Goal: Find specific page/section: Find specific page/section

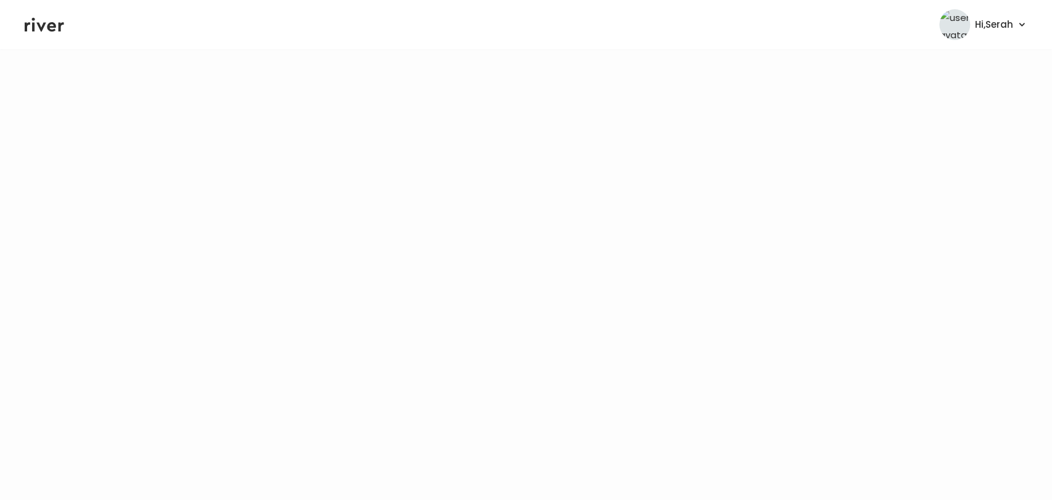
click at [44, 24] on icon at bounding box center [44, 25] width 39 height 14
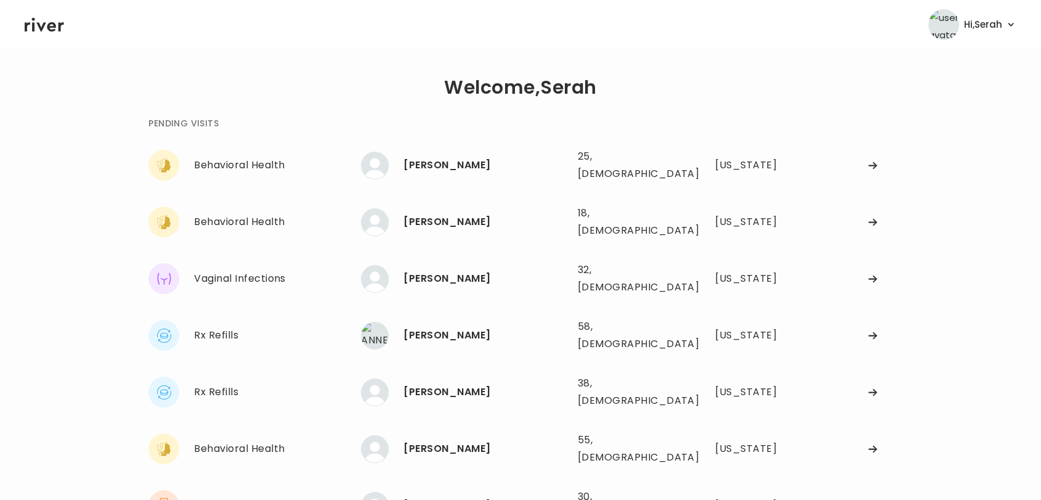
scroll to position [181, 0]
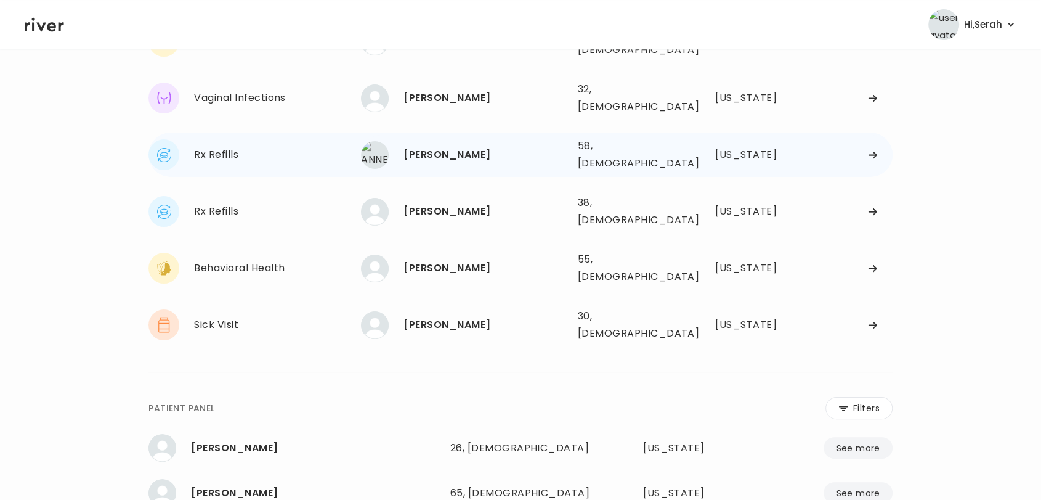
click at [429, 146] on div "[PERSON_NAME]" at bounding box center [486, 154] width 164 height 17
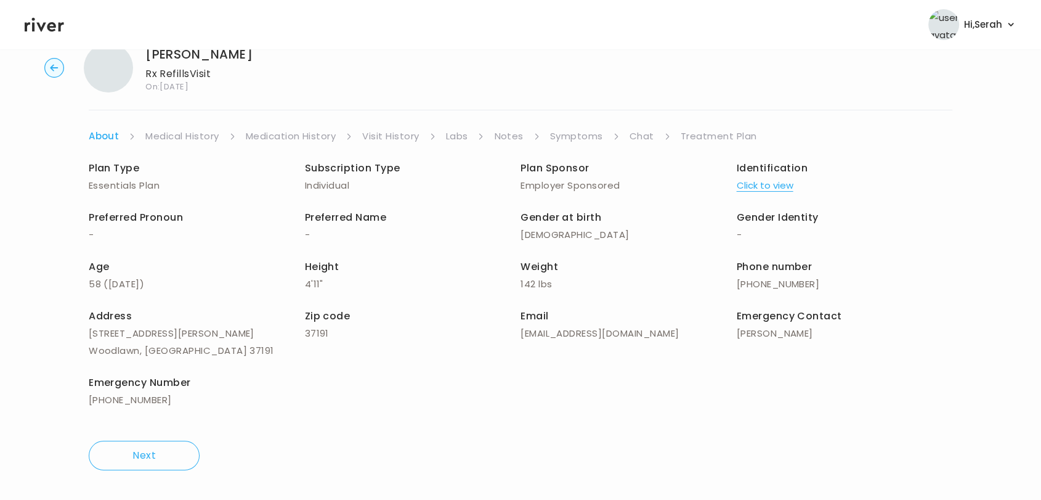
scroll to position [35, 0]
click at [562, 128] on link "Symptoms" at bounding box center [576, 136] width 53 height 17
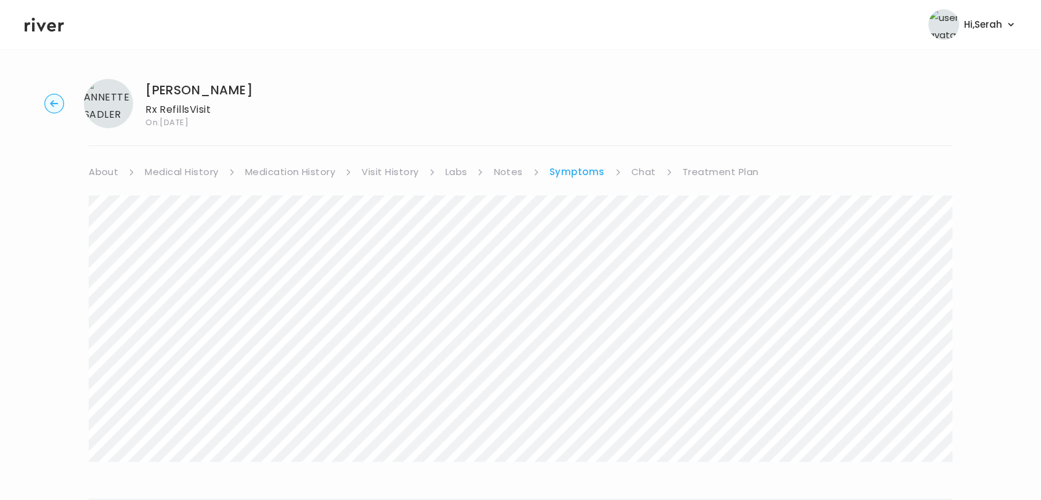
scroll to position [168, 0]
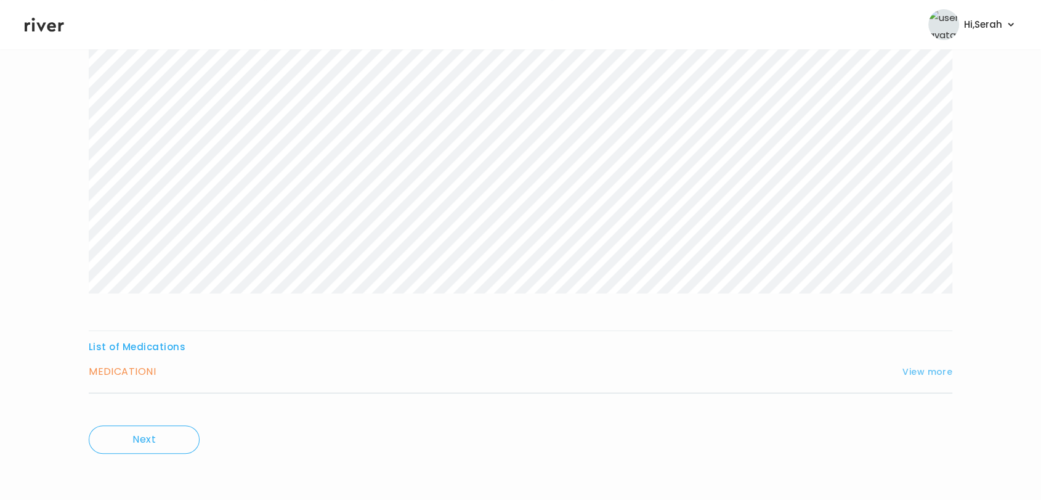
click at [917, 372] on button "View more" at bounding box center [928, 371] width 50 height 15
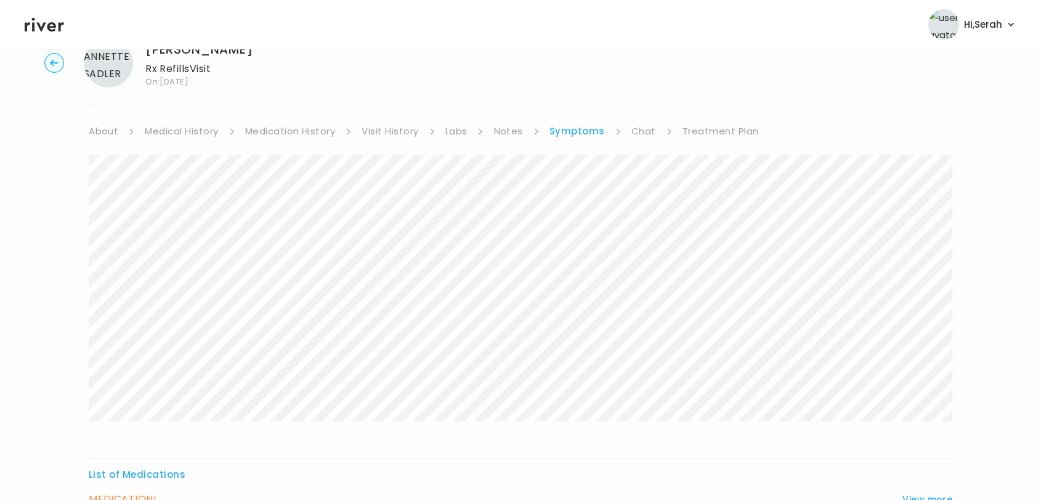
scroll to position [0, 0]
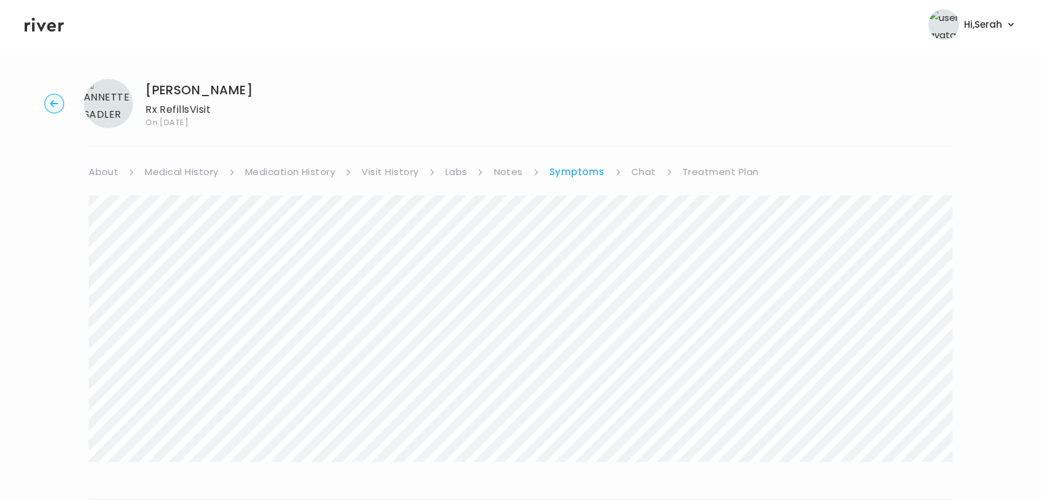
click at [636, 171] on link "Chat" at bounding box center [644, 171] width 25 height 17
click at [40, 22] on icon at bounding box center [44, 24] width 39 height 18
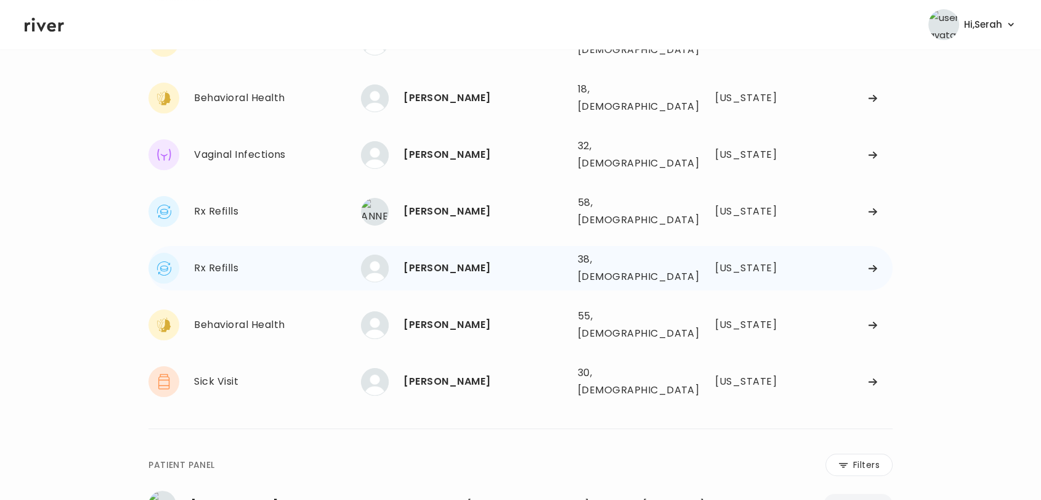
scroll to position [121, 0]
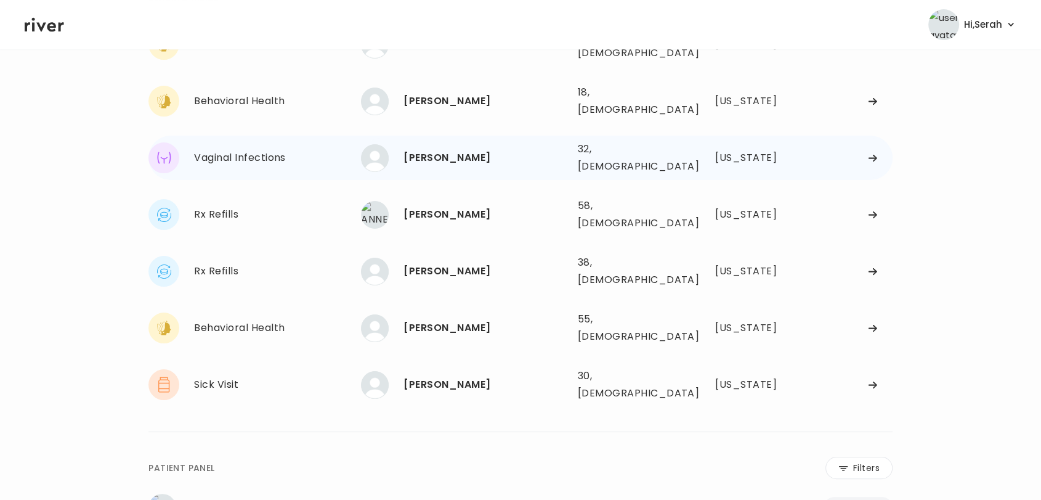
click at [414, 149] on div "[PERSON_NAME]" at bounding box center [486, 157] width 164 height 17
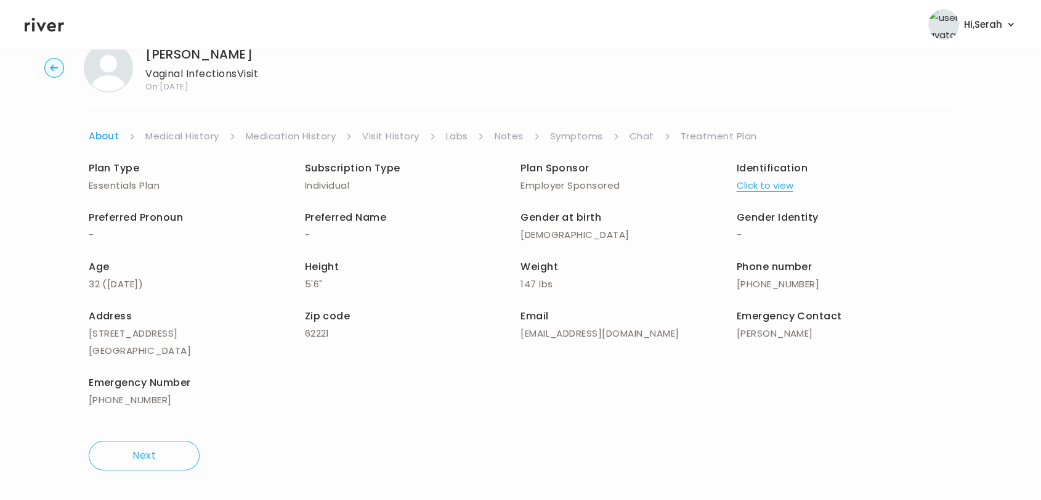
scroll to position [35, 0]
